Goal: Share content

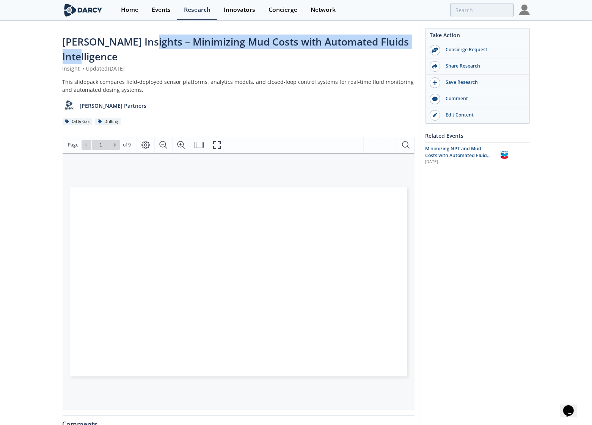
drag, startPoint x: 121, startPoint y: 60, endPoint x: 142, endPoint y: 45, distance: 25.9
click at [142, 45] on div "[PERSON_NAME] Insights – Minimizing Mud Costs with Automated Fluids Intelligence" at bounding box center [239, 49] width 352 height 30
copy span "Minimizing Mud Costs with Automated Fluids Intelligence"
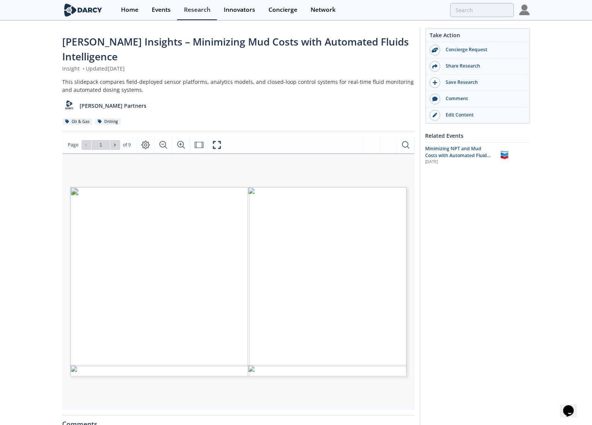
click at [139, 43] on span "[PERSON_NAME] Insights – Minimizing Mud Costs with Automated Fluids Intelligence" at bounding box center [236, 49] width 346 height 28
click at [315, 59] on div "Darcy Insights – Minimizing Mud Costs with Automated Fluids Intelligence" at bounding box center [239, 49] width 352 height 30
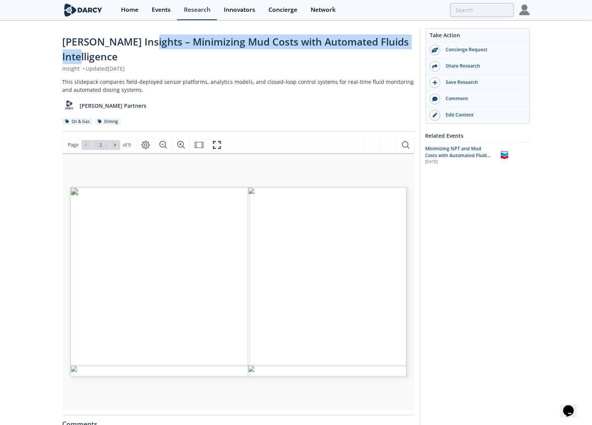
drag, startPoint x: 141, startPoint y: 54, endPoint x: 139, endPoint y: 43, distance: 11.2
click at [139, 43] on div "Darcy Insights – Minimizing Mud Costs with Automated Fluids Intelligence" at bounding box center [239, 49] width 352 height 30
copy span "Minimizing Mud Costs with Automated Fluids Intelligence"
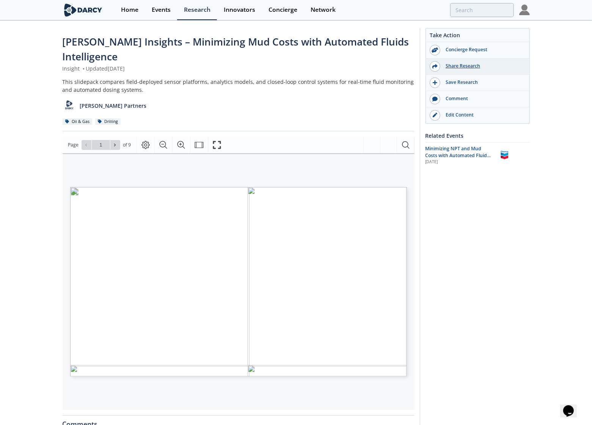
click at [471, 67] on div "Share Research" at bounding box center [482, 66] width 85 height 7
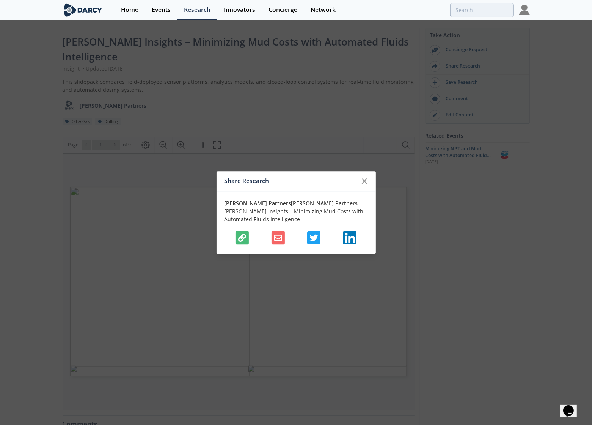
click at [244, 236] on icon "button" at bounding box center [242, 237] width 8 height 8
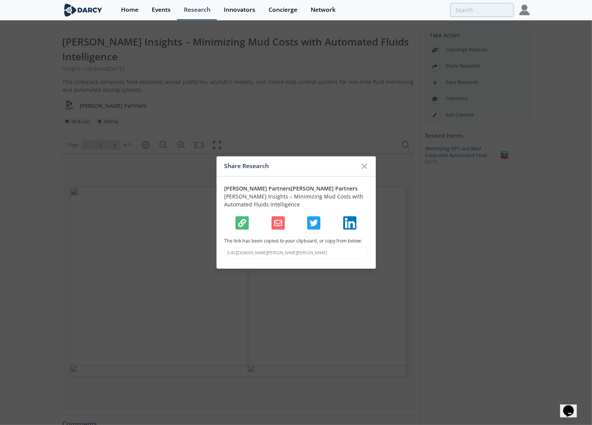
click at [244, 216] on button "button" at bounding box center [241, 222] width 13 height 13
